Goal: Task Accomplishment & Management: Manage account settings

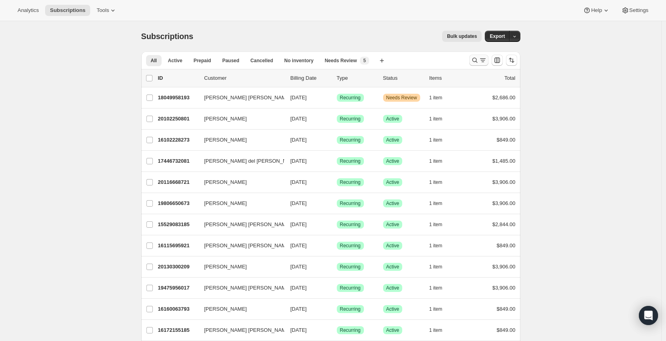
click at [473, 60] on icon "Search and filter results" at bounding box center [475, 60] width 8 height 8
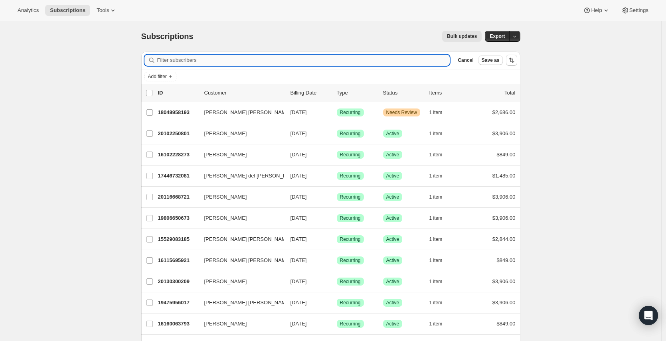
click at [267, 55] on input "Filter subscribers" at bounding box center [303, 60] width 293 height 11
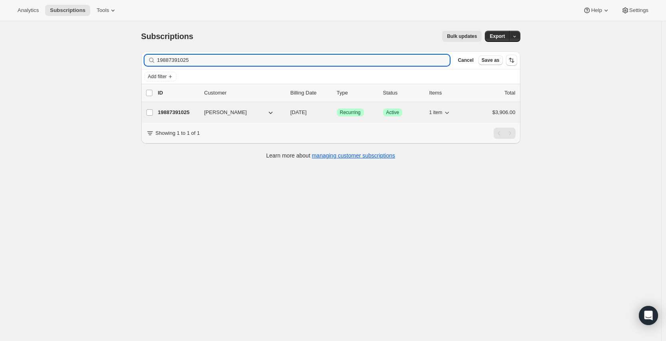
type input "19887391025"
click at [192, 111] on p "19887391025" at bounding box center [178, 113] width 40 height 8
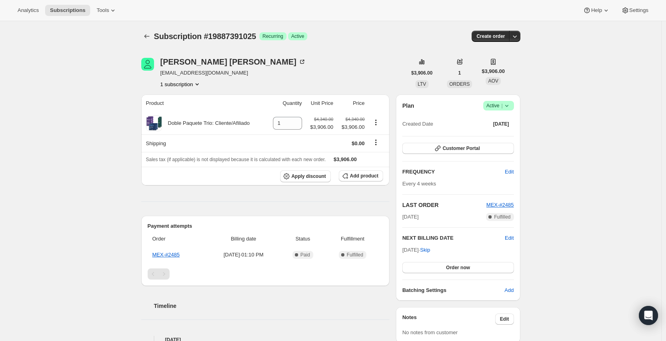
click at [510, 103] on icon at bounding box center [507, 106] width 8 height 8
click at [497, 136] on span "Cancel subscription" at bounding box center [498, 135] width 45 height 6
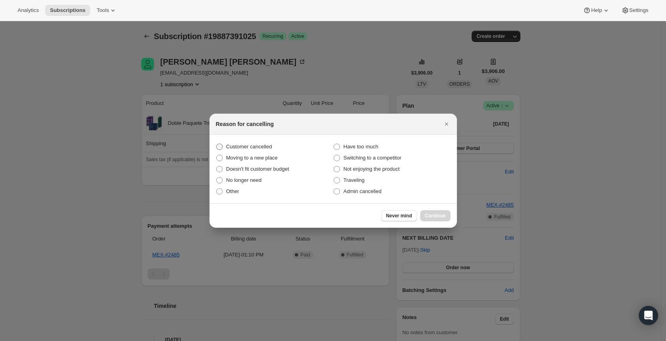
click at [262, 145] on span "Customer cancelled" at bounding box center [249, 147] width 46 height 6
click at [217, 144] on input "Customer cancelled" at bounding box center [216, 144] width 0 height 0
radio input "true"
click at [434, 215] on span "Continue" at bounding box center [435, 216] width 21 height 6
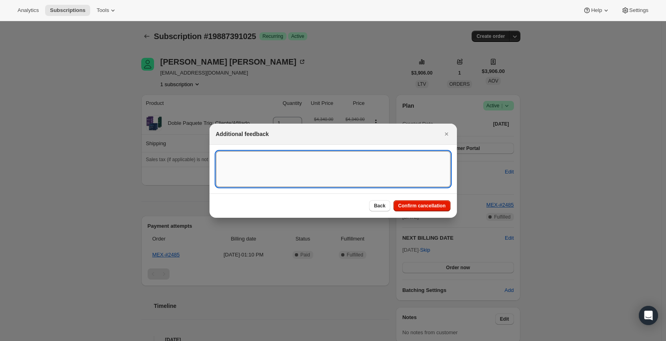
click at [315, 174] on textarea ":rbv:" at bounding box center [333, 169] width 235 height 36
type textarea "D"
click at [244, 164] on textarea ":rbv:" at bounding box center [333, 169] width 235 height 36
click at [227, 155] on textarea "REquested via gorgias" at bounding box center [333, 169] width 235 height 36
click at [260, 159] on textarea "Requested via gorgias" at bounding box center [333, 169] width 235 height 36
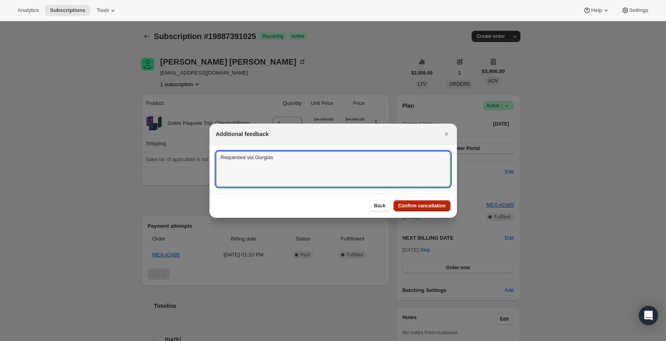
type textarea "Requested via Gorgias"
click at [435, 208] on span "Confirm cancellation" at bounding box center [422, 206] width 48 height 6
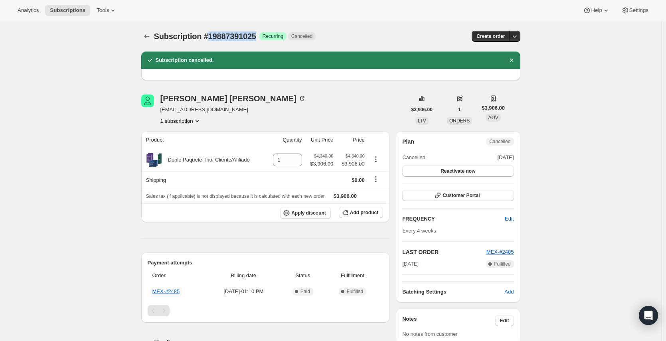
drag, startPoint x: 263, startPoint y: 35, endPoint x: 211, endPoint y: 35, distance: 52.3
click at [211, 35] on div "Subscription #19887391025 Success Recurring Cancelled" at bounding box center [271, 36] width 235 height 11
copy span "19887391025"
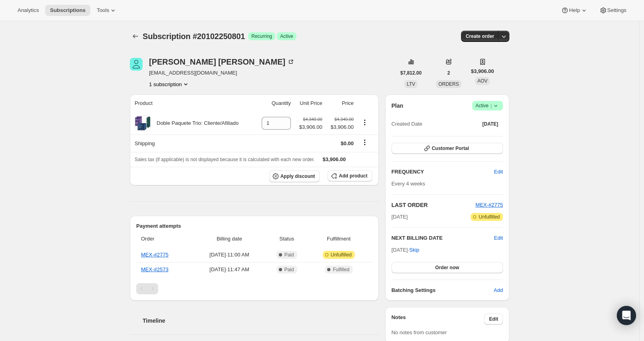
click at [499, 106] on icon at bounding box center [495, 106] width 8 height 8
click at [478, 135] on span "Cancel subscription" at bounding box center [487, 135] width 45 height 6
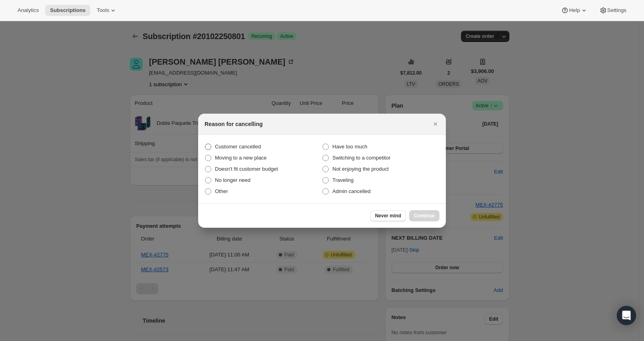
click at [249, 147] on span "Customer cancelled" at bounding box center [238, 147] width 46 height 6
click at [205, 144] on input "Customer cancelled" at bounding box center [205, 144] width 0 height 0
radio input "true"
click at [422, 212] on button "Continue" at bounding box center [424, 215] width 30 height 11
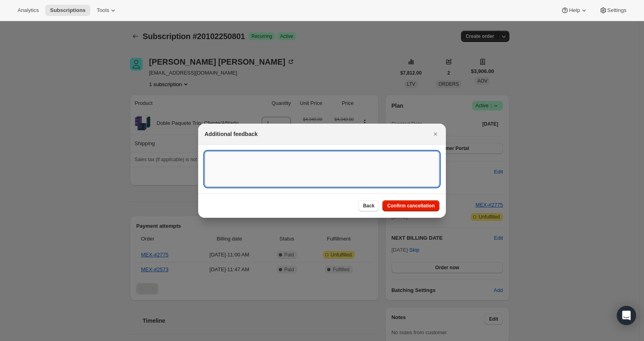
click at [285, 175] on textarea ":rbk:" at bounding box center [321, 169] width 235 height 36
type textarea "Requested via Gorgias."
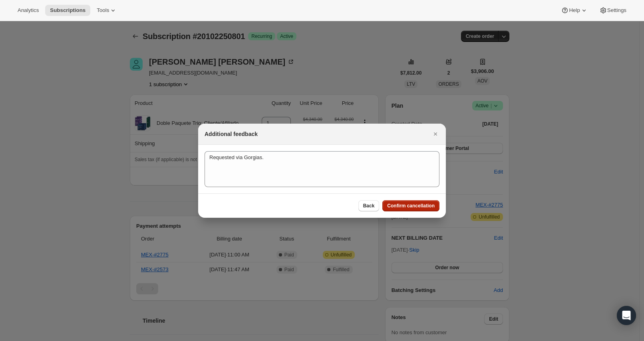
click at [397, 208] on span "Confirm cancellation" at bounding box center [411, 206] width 48 height 6
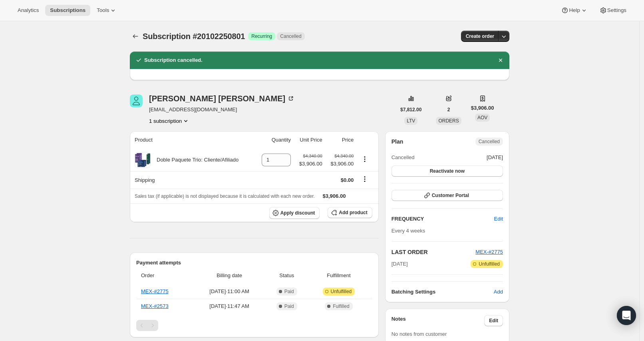
click at [232, 31] on div "Subscription #20102250801 Success Recurring Cancelled" at bounding box center [260, 36] width 235 height 11
click at [228, 39] on span "Subscription #20102250801" at bounding box center [194, 36] width 102 height 9
copy span "20102250801"
